Goal: Find contact information: Find contact information

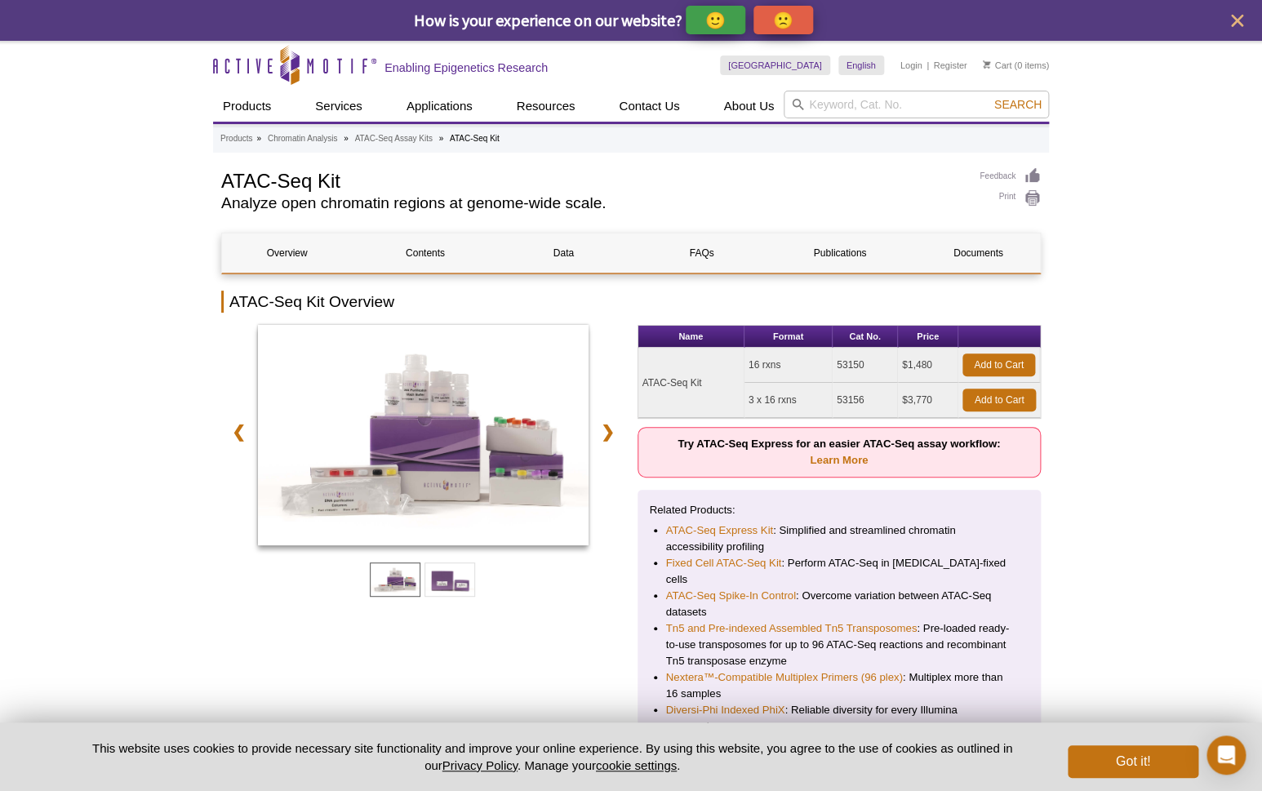
drag, startPoint x: 866, startPoint y: 398, endPoint x: 838, endPoint y: 398, distance: 27.8
click at [838, 398] on td "53156" at bounding box center [865, 400] width 65 height 35
copy td "53156"
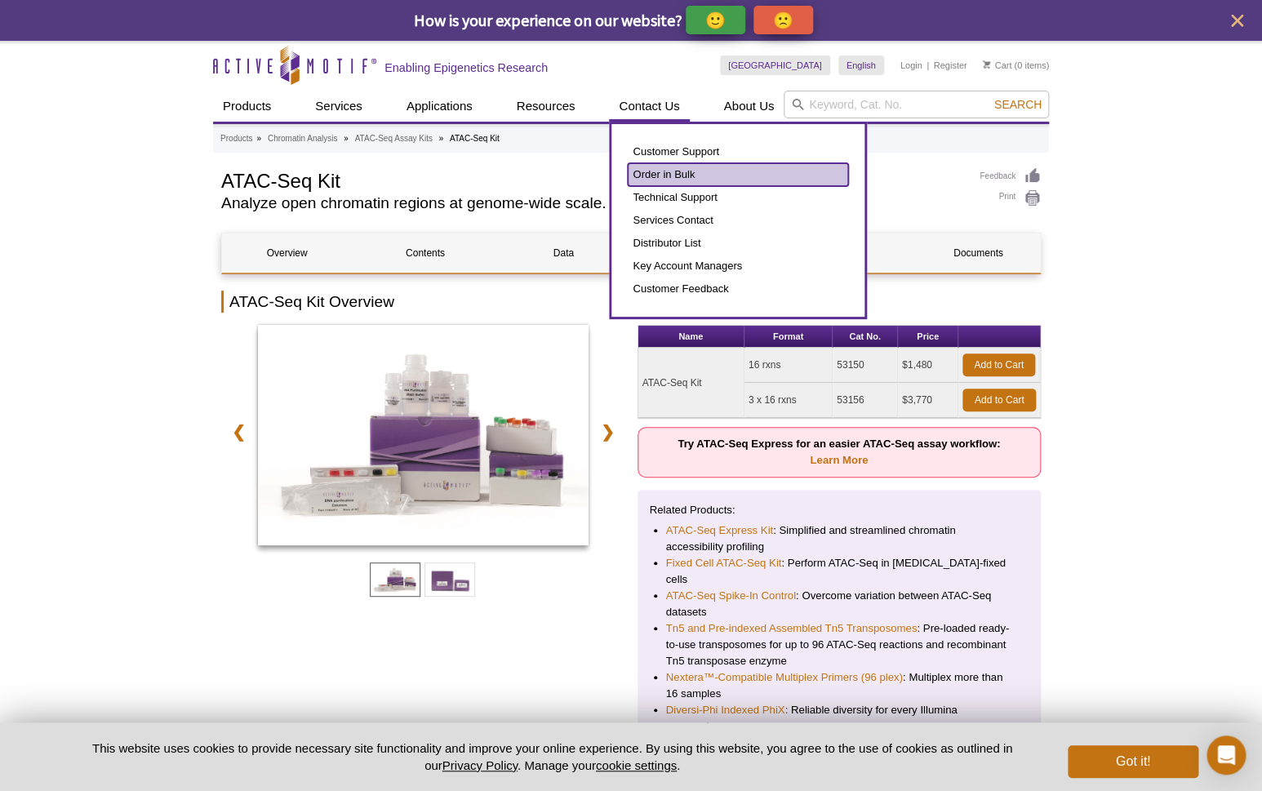
click at [670, 173] on link "Order in Bulk" at bounding box center [738, 174] width 220 height 23
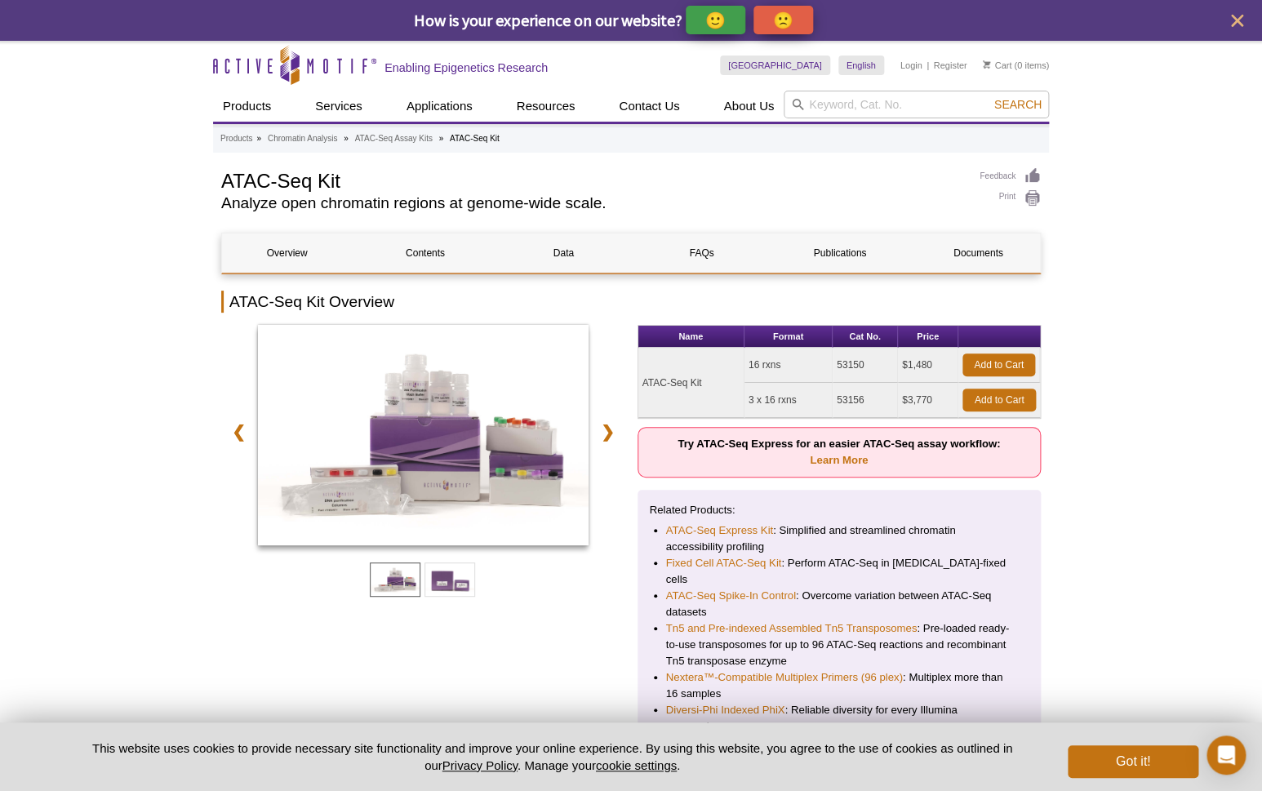
drag, startPoint x: 872, startPoint y: 401, endPoint x: 836, endPoint y: 398, distance: 36.0
click at [836, 398] on td "53156" at bounding box center [865, 400] width 65 height 35
copy td "53156"
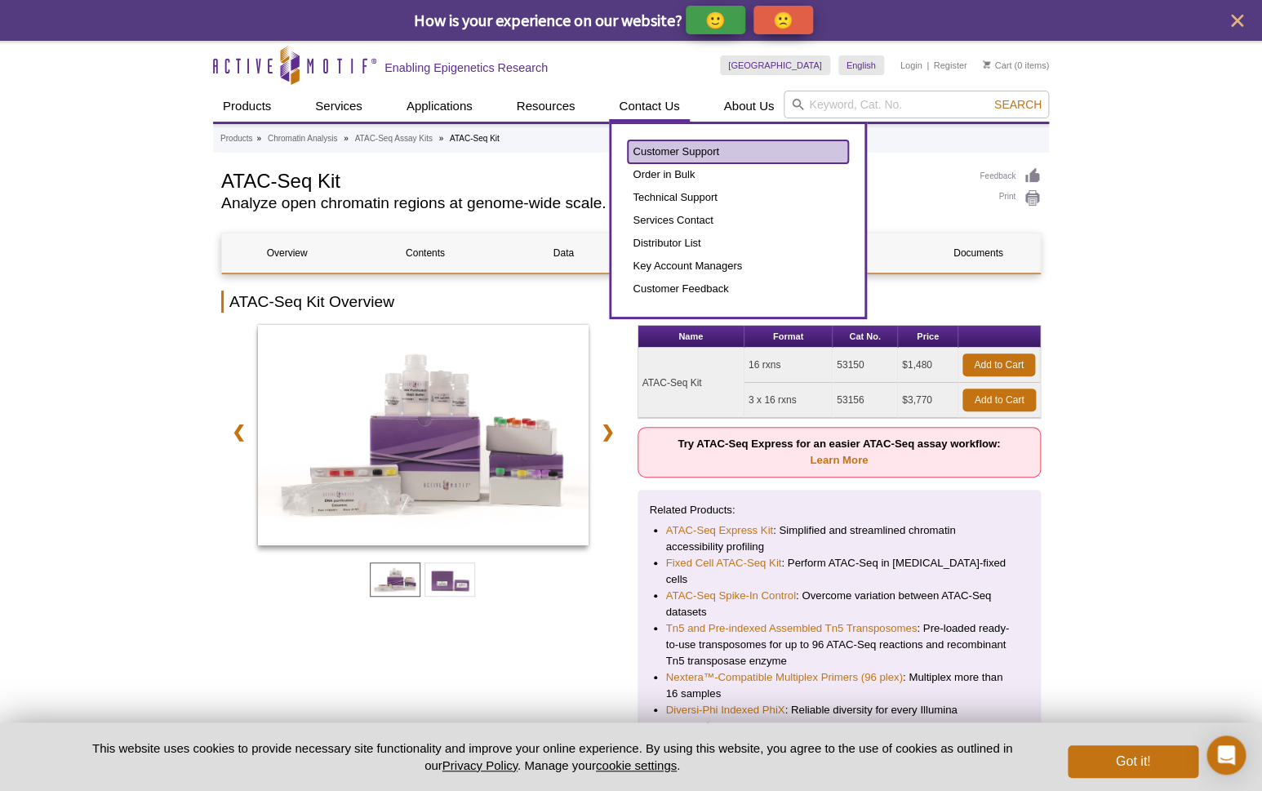
click at [670, 151] on link "Customer Support" at bounding box center [738, 151] width 220 height 23
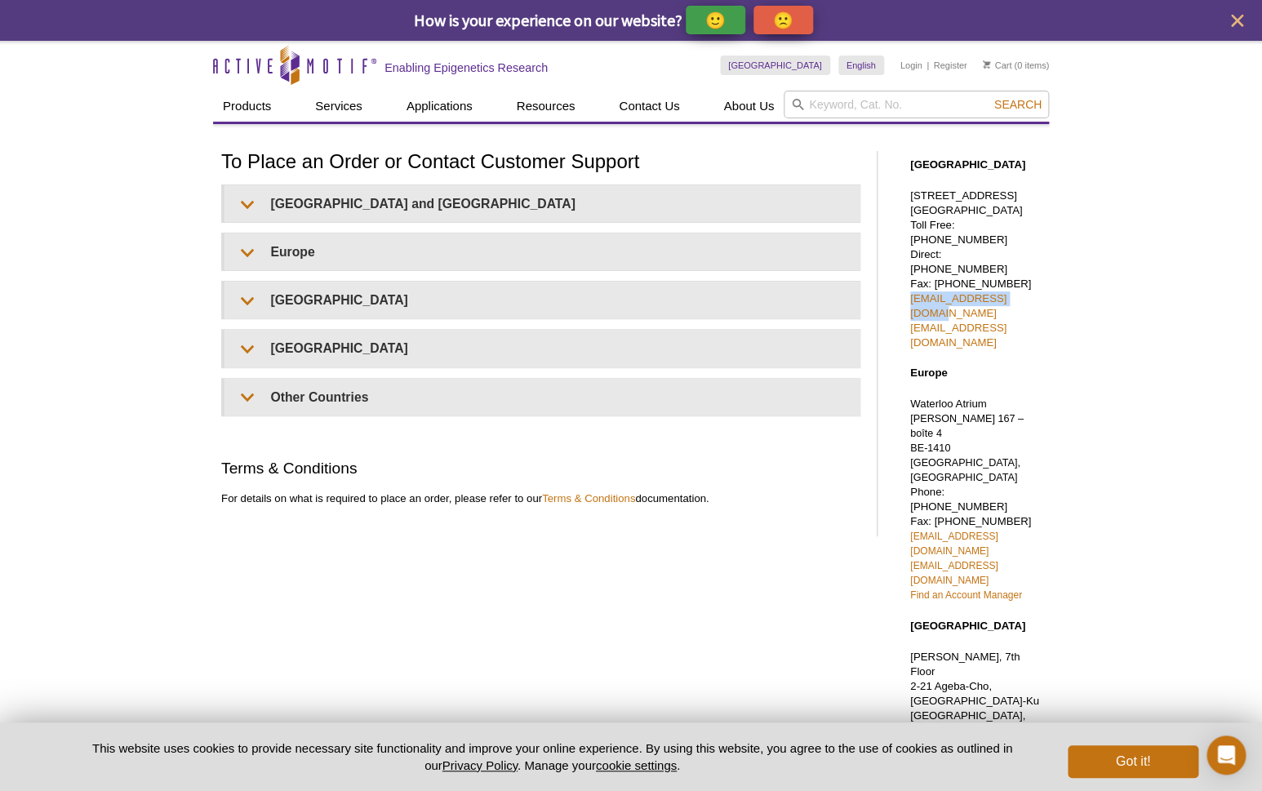
drag, startPoint x: 1034, startPoint y: 284, endPoint x: 908, endPoint y: 287, distance: 125.8
click at [908, 287] on div "[GEOGRAPHIC_DATA] [STREET_ADDRESS] Toll Free: [PHONE_NUMBER] Direct: [PHONE_NUM…" at bounding box center [971, 596] width 155 height 910
copy link "[EMAIL_ADDRESS][DOMAIN_NAME]"
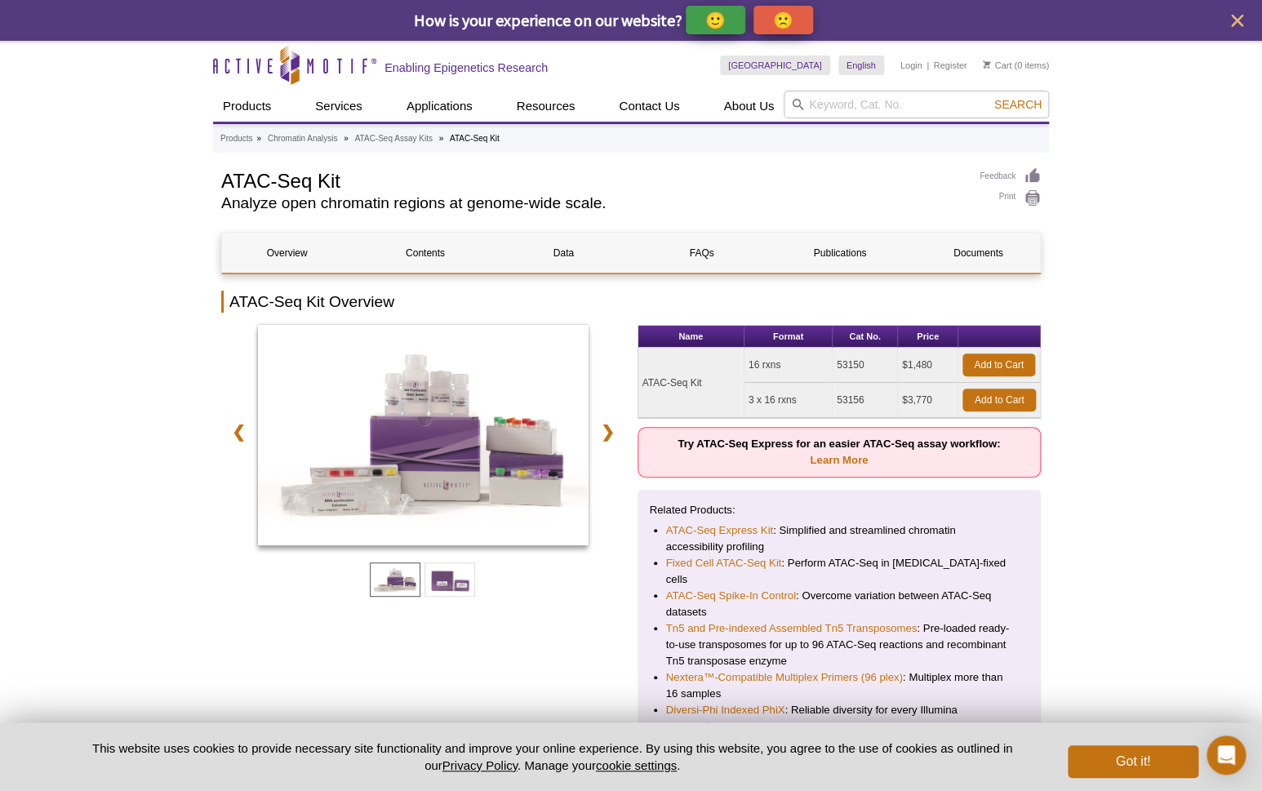
drag, startPoint x: 706, startPoint y: 385, endPoint x: 644, endPoint y: 382, distance: 61.3
click at [644, 382] on td "ATAC-Seq Kit" at bounding box center [692, 383] width 106 height 70
copy td "ATAC-Seq Kit"
drag, startPoint x: 750, startPoint y: 398, endPoint x: 932, endPoint y: 394, distance: 182.1
click at [932, 394] on tr "3 x 16 rxns 53156 $3,770 Add to Cart" at bounding box center [840, 400] width 403 height 35
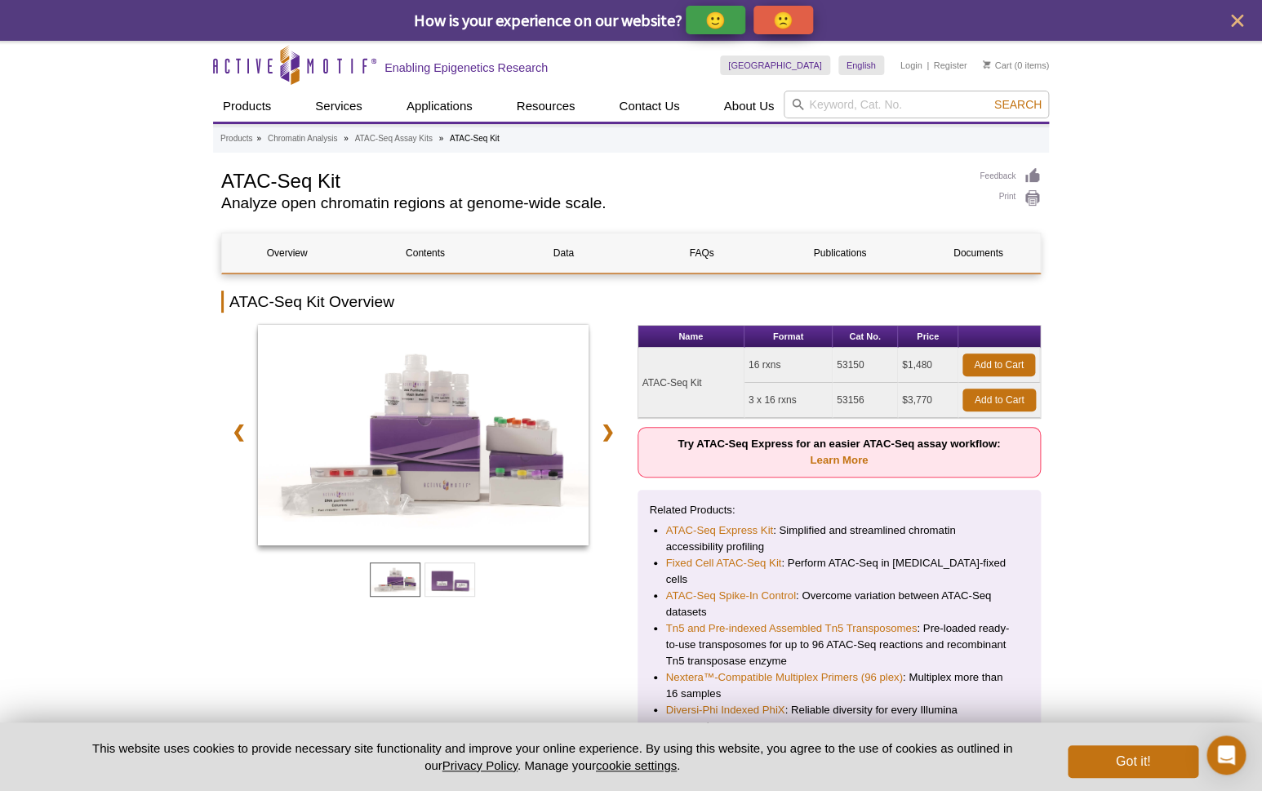
copy tr "3 x 16 rxns 53156 $3,770"
